Goal: Book appointment/travel/reservation

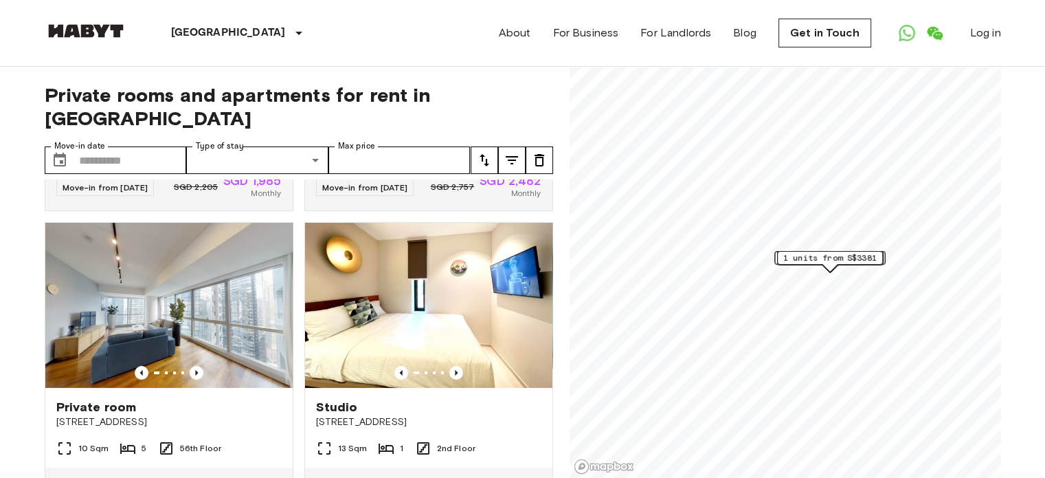
scroll to position [366, 0]
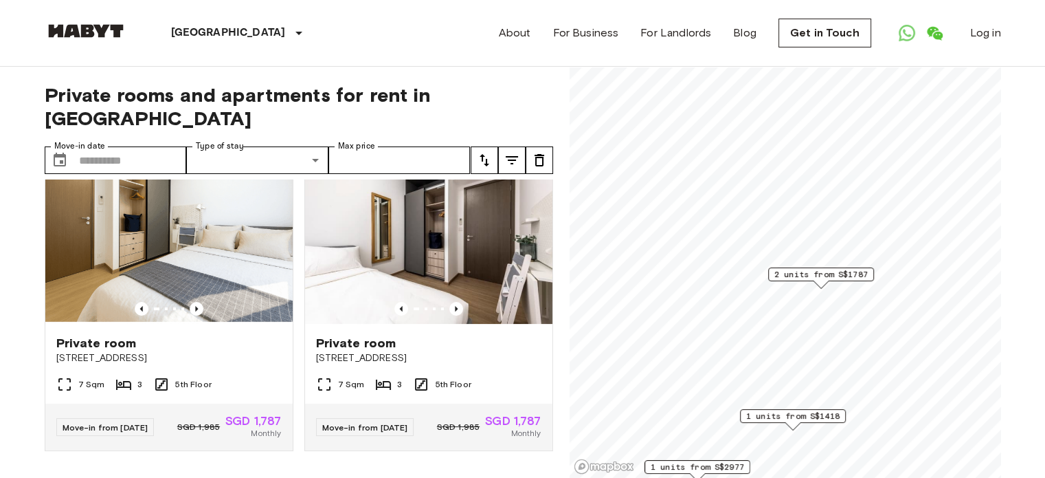
scroll to position [25, 0]
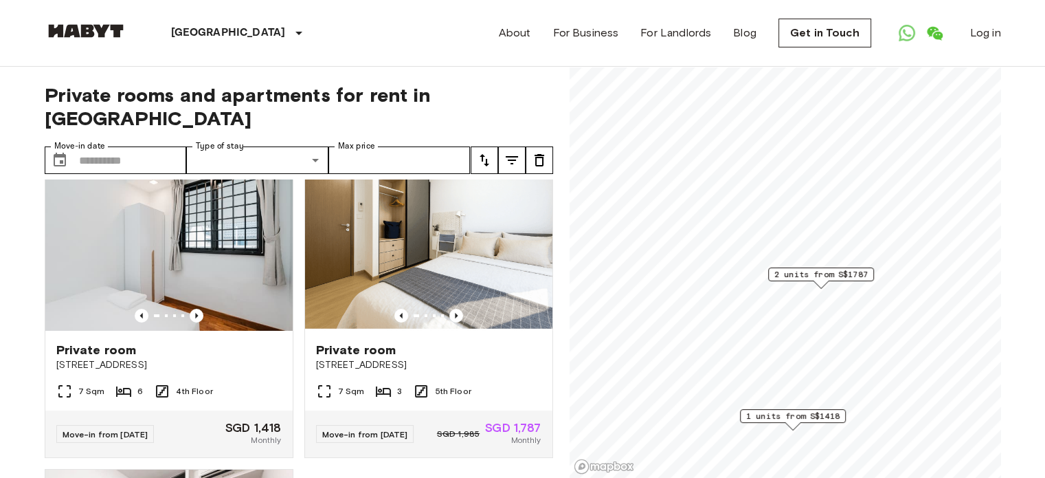
click at [825, 282] on div "Map marker" at bounding box center [820, 284] width 15 height 8
click at [823, 278] on span "2 units from S$1787" at bounding box center [820, 274] width 93 height 12
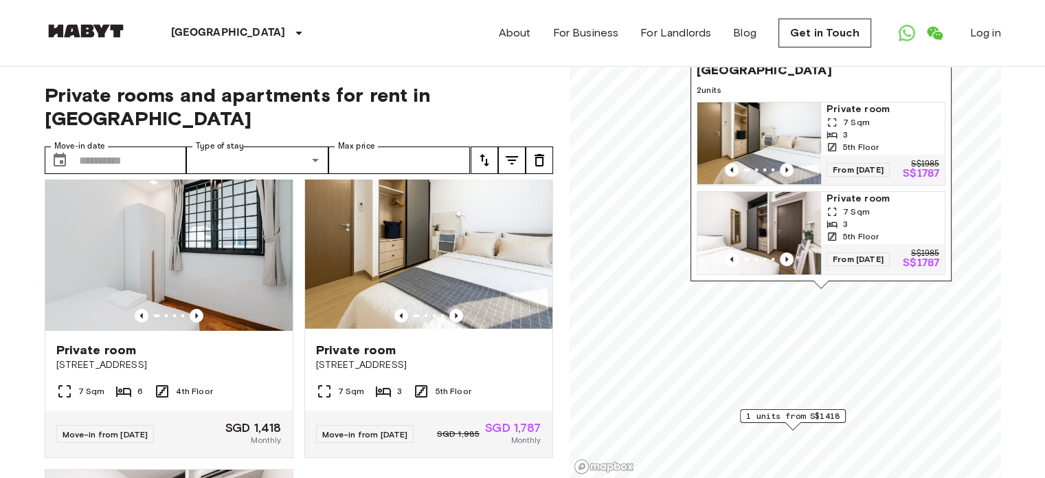
click at [809, 123] on img "Map marker" at bounding box center [759, 143] width 124 height 82
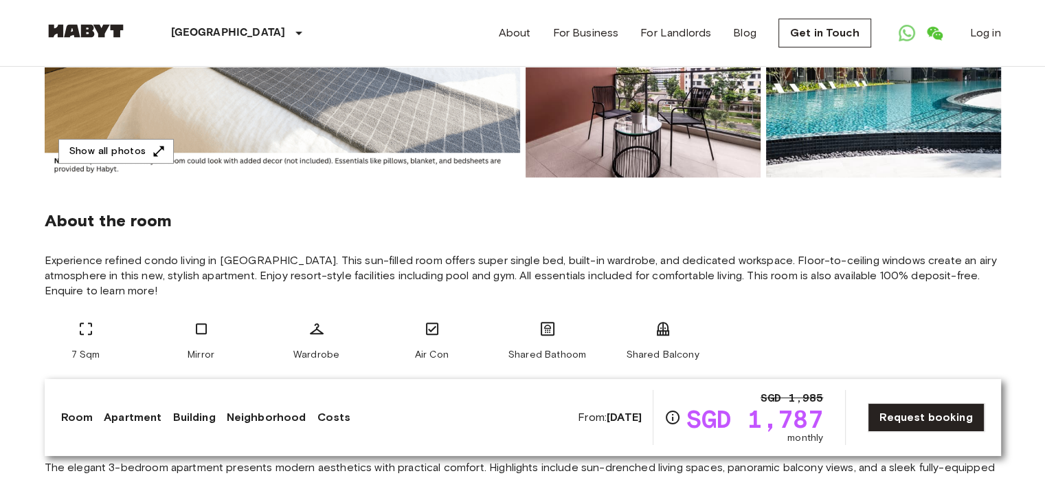
click at [148, 420] on link "Apartment" at bounding box center [133, 417] width 58 height 16
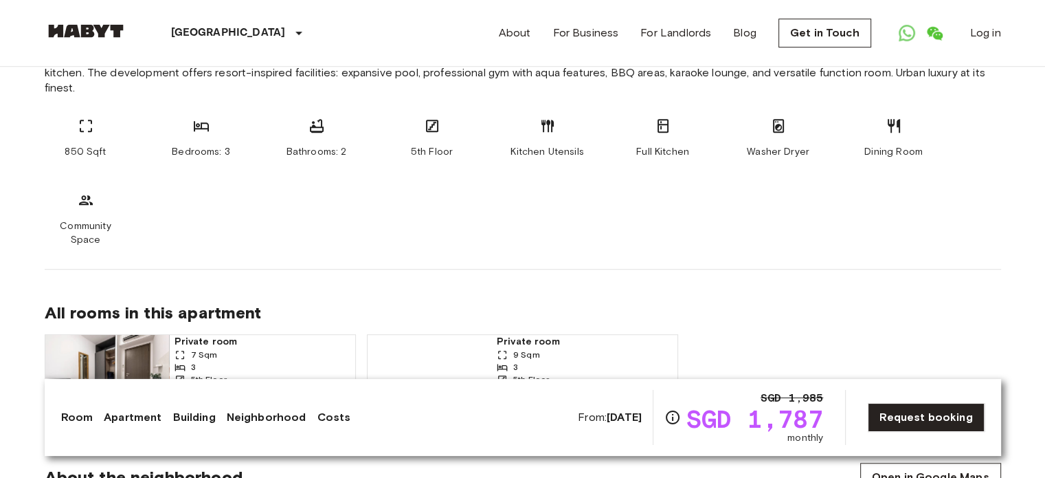
scroll to position [867, 0]
